Goal: Task Accomplishment & Management: Manage account settings

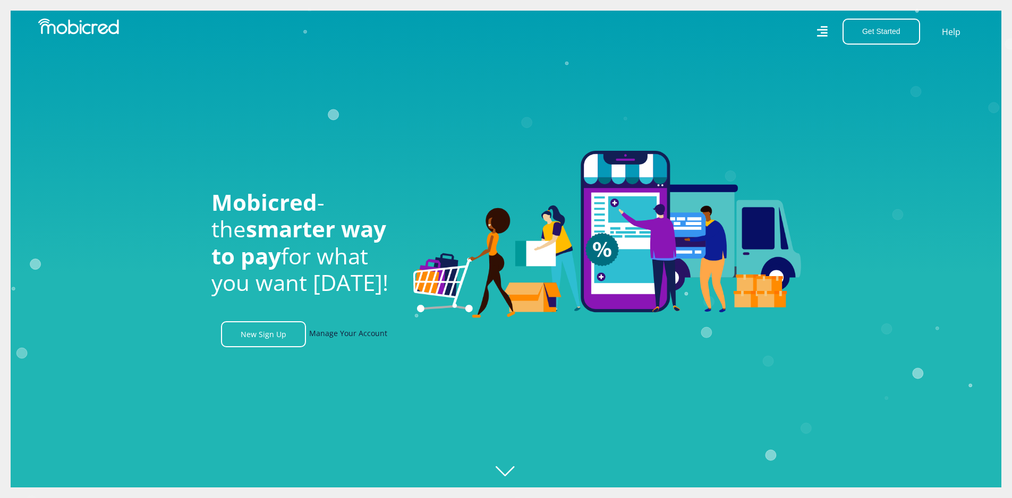
click at [369, 338] on link "Manage Your Account" at bounding box center [348, 334] width 78 height 26
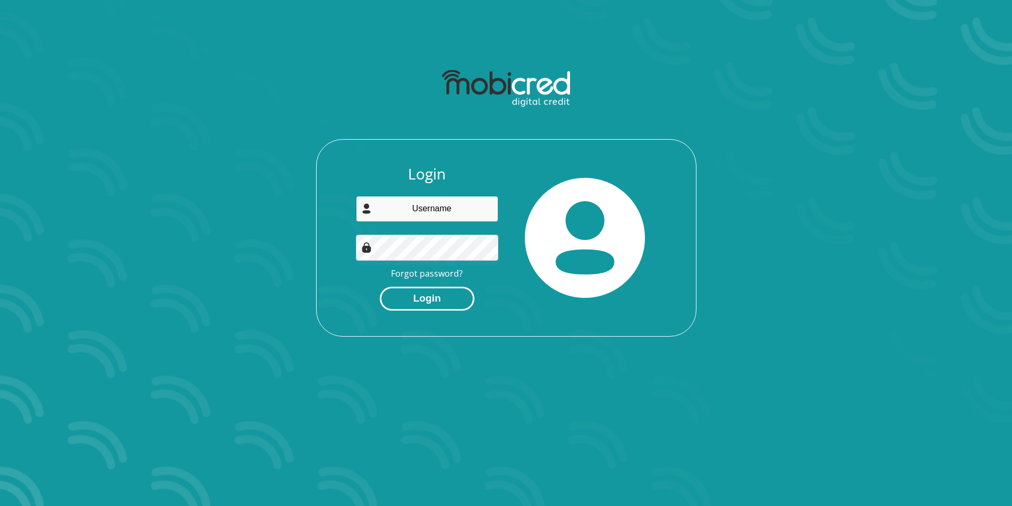
type input "[EMAIL_ADDRESS][DOMAIN_NAME]"
click at [438, 293] on button "Login" at bounding box center [427, 299] width 95 height 24
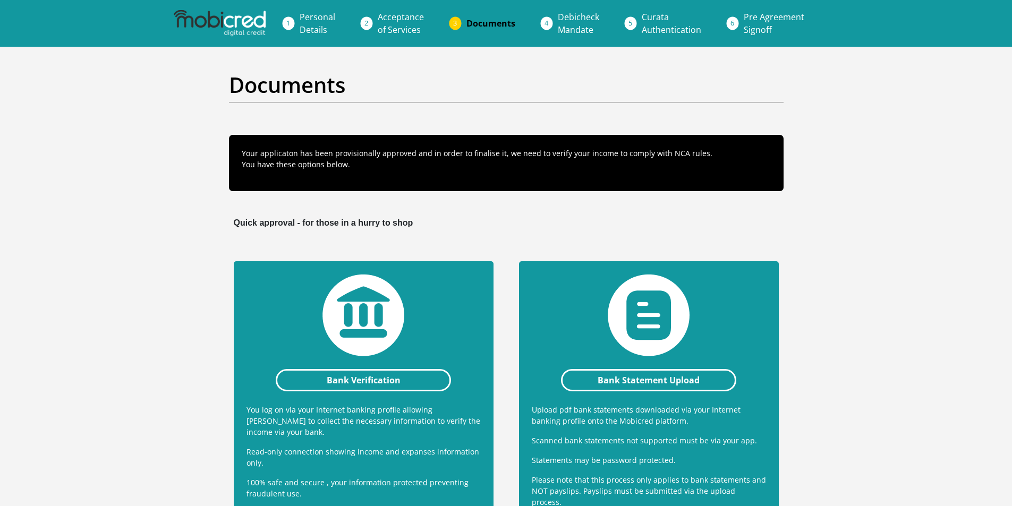
click at [400, 24] on span "Acceptance of Services" at bounding box center [401, 23] width 46 height 24
